Goal: Task Accomplishment & Management: Complete application form

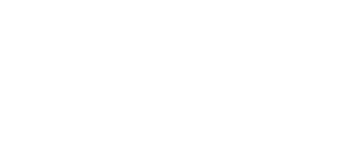
click at [0, 0] on html at bounding box center [0, 0] width 0 height 0
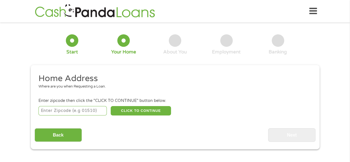
click at [82, 110] on input "number" at bounding box center [72, 110] width 68 height 9
type input "15065"
select select "[US_STATE]"
click at [134, 109] on button "CLICK TO CONTINUE" at bounding box center [141, 110] width 60 height 9
type input "15065"
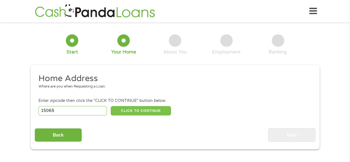
type input "[GEOGRAPHIC_DATA]"
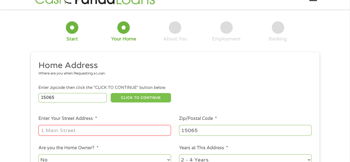
scroll to position [55, 0]
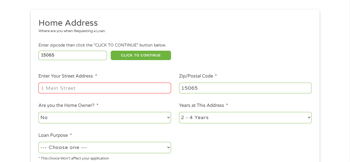
click at [93, 86] on input "Enter Your Street Address *" at bounding box center [104, 87] width 132 height 11
type input "[STREET_ADDRESS]"
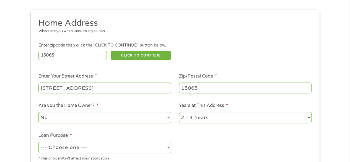
click at [85, 119] on select "No Yes" at bounding box center [104, 117] width 132 height 11
select select "yes"
click at [38, 112] on select "No Yes" at bounding box center [104, 117] width 132 height 11
click at [224, 122] on select "1 Year or less 1 - 2 Years 2 - 4 Years Over 4 Years" at bounding box center [245, 117] width 132 height 11
select select "60months"
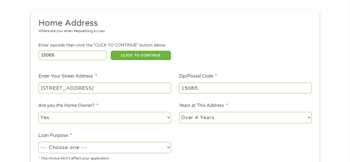
click at [179, 112] on select "1 Year or less 1 - 2 Years 2 - 4 Years Over 4 Years" at bounding box center [245, 117] width 132 height 11
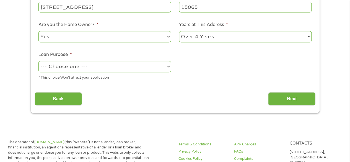
scroll to position [138, 0]
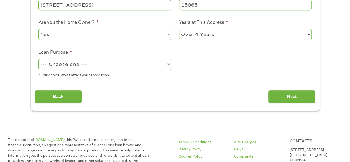
click at [168, 65] on select "--- Choose one --- Pay Bills Debt Consolidation Home Improvement Major Purchase…" at bounding box center [104, 64] width 132 height 11
select select "paybills"
click at [38, 59] on select "--- Choose one --- Pay Bills Debt Consolidation Home Improvement Major Purchase…" at bounding box center [104, 64] width 132 height 11
click at [285, 98] on input "Next" at bounding box center [291, 97] width 47 height 14
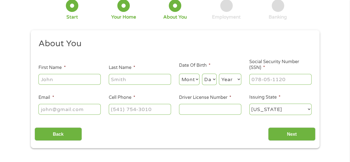
scroll to position [55, 0]
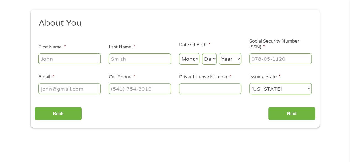
drag, startPoint x: 78, startPoint y: 64, endPoint x: 75, endPoint y: 63, distance: 3.0
click at [79, 63] on input "First Name *" at bounding box center [69, 58] width 62 height 11
type input "[PERSON_NAME]"
type input "[PHONE_NUMBER]"
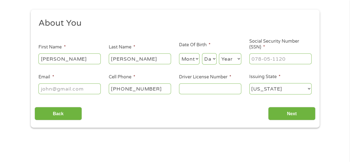
click at [191, 60] on select "Month 1 2 3 4 5 6 7 8 9 10 11 12" at bounding box center [189, 58] width 21 height 11
select select "2"
click at [179, 53] on select "Month 1 2 3 4 5 6 7 8 9 10 11 12" at bounding box center [189, 58] width 21 height 11
click at [207, 60] on select "Day 1 2 3 4 5 6 7 8 9 10 11 12 13 14 15 16 17 18 19 20 21 22 23 24 25 26 27 28 …" at bounding box center [209, 58] width 15 height 11
select select "10"
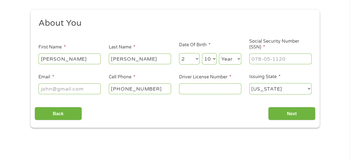
click at [202, 53] on select "Day 1 2 3 4 5 6 7 8 9 10 11 12 13 14 15 16 17 18 19 20 21 22 23 24 25 26 27 28 …" at bounding box center [209, 58] width 15 height 11
click at [232, 51] on div "Month Month 1 2 3 4 5 6 7 8 9 10 11 12 Day Day 1 2 3 4 5 6 7 8 9 10 11 12 13 14…" at bounding box center [210, 57] width 62 height 15
click at [230, 59] on select "Year [DATE] 2006 2005 2004 2003 2002 2001 2000 1999 1998 1997 1996 1995 1994 19…" at bounding box center [230, 58] width 22 height 11
select select "1976"
click at [219, 53] on select "Year [DATE] 2006 2005 2004 2003 2002 2001 2000 1999 1998 1997 1996 1995 1994 19…" at bounding box center [230, 58] width 22 height 11
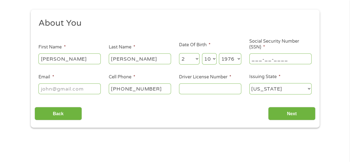
click at [272, 58] on input "___-__-____" at bounding box center [280, 58] width 62 height 11
type input "184-56-4830"
click at [75, 88] on input "Email *" at bounding box center [69, 88] width 62 height 11
type input "[EMAIL_ADDRESS][DOMAIN_NAME]"
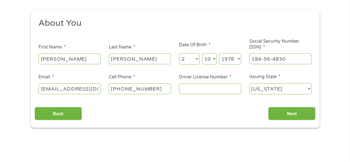
click at [197, 91] on input "Driver License Number *" at bounding box center [210, 88] width 62 height 11
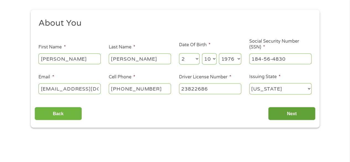
type input "23822686"
drag, startPoint x: 287, startPoint y: 119, endPoint x: 288, endPoint y: 116, distance: 3.1
click at [288, 116] on input "Next" at bounding box center [291, 114] width 47 height 14
click at [280, 113] on input "Next" at bounding box center [291, 114] width 47 height 14
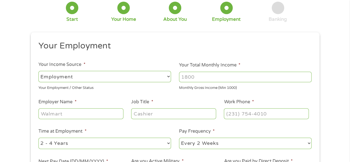
scroll to position [55, 0]
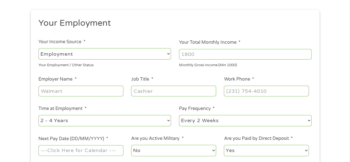
click at [201, 54] on input "Your Total Monthly Income *" at bounding box center [245, 54] width 132 height 11
type input "9000"
drag, startPoint x: 92, startPoint y: 92, endPoint x: 93, endPoint y: 87, distance: 5.0
click at [92, 91] on input "Employer Name *" at bounding box center [80, 90] width 85 height 11
type input "Technimark"
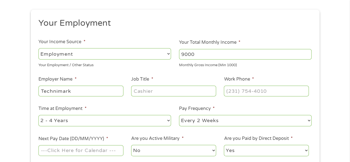
click at [143, 94] on input "Job Title *" at bounding box center [173, 90] width 85 height 11
type input "e"
type input "Engineer"
drag, startPoint x: 243, startPoint y: 90, endPoint x: 238, endPoint y: 83, distance: 9.1
click at [243, 90] on input "(___) ___-____" at bounding box center [266, 90] width 85 height 11
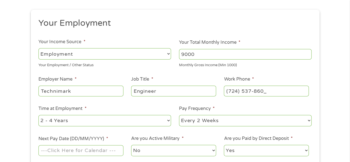
type input "[PHONE_NUMBER]"
click at [159, 119] on select "--- Choose one --- 1 Year or less 1 - 2 Years 2 - 4 Years Over 4 Years" at bounding box center [104, 120] width 132 height 11
select select "60months"
click at [38, 115] on select "--- Choose one --- 1 Year or less 1 - 2 Years 2 - 4 Years Over 4 Years" at bounding box center [104, 120] width 132 height 11
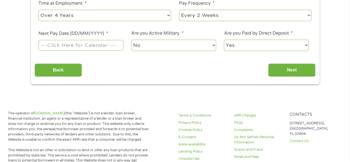
scroll to position [166, 0]
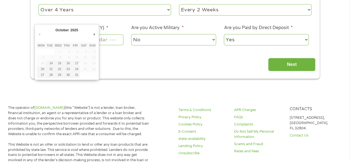
click at [103, 42] on input "Next Pay Date (DD/MM/YYYY) *" at bounding box center [80, 39] width 85 height 11
type input "[DATE]"
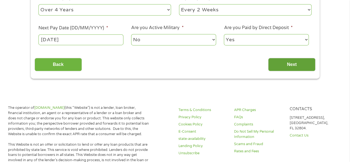
click at [285, 64] on input "Next" at bounding box center [291, 65] width 47 height 14
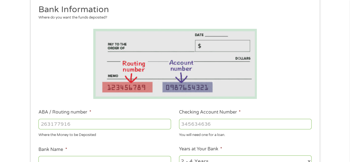
scroll to position [138, 0]
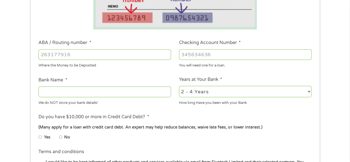
click at [82, 53] on input "ABA / Routing number *" at bounding box center [104, 54] width 132 height 11
type input "083000137"
type input "JPMORGAN CHASE BANK NA"
type input "083000137"
click at [202, 54] on input "Checking Account Number *" at bounding box center [245, 54] width 132 height 11
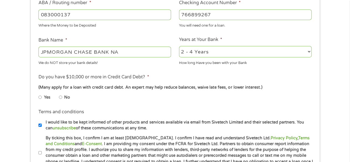
scroll to position [193, 0]
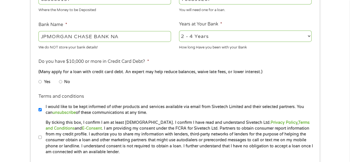
type input "766899267"
click at [59, 81] on input "No" at bounding box center [60, 81] width 3 height 9
radio input "true"
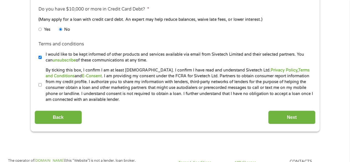
scroll to position [249, 0]
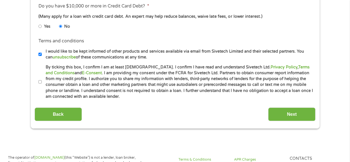
click at [40, 80] on input "By ticking this box, I confirm I am at least [DEMOGRAPHIC_DATA]. I confirm I ha…" at bounding box center [39, 81] width 3 height 9
checkbox input "true"
click at [293, 114] on input "Next" at bounding box center [291, 114] width 47 height 14
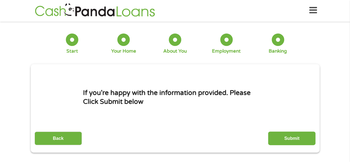
scroll to position [0, 0]
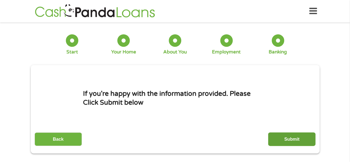
click at [288, 139] on input "Submit" at bounding box center [291, 139] width 47 height 14
